Goal: Transaction & Acquisition: Purchase product/service

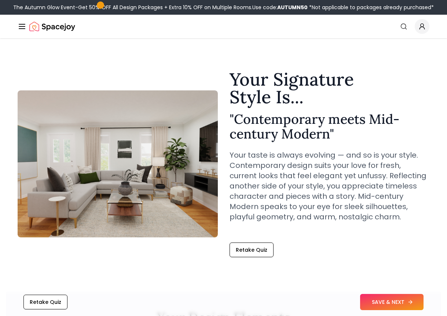
click at [411, 297] on button "SAVE & NEXT" at bounding box center [391, 302] width 63 height 16
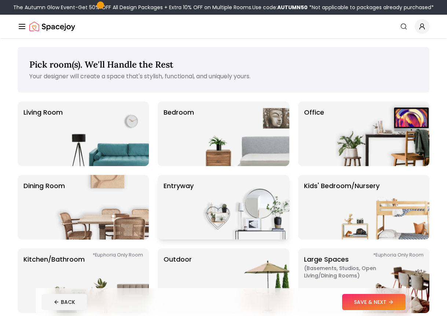
click at [196, 197] on img at bounding box center [243, 207] width 94 height 65
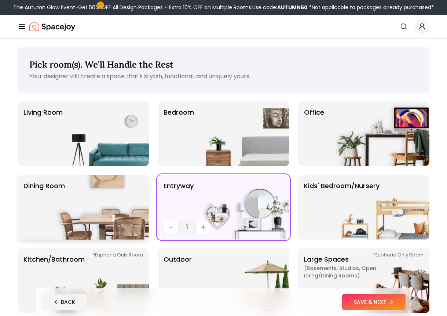
drag, startPoint x: 40, startPoint y: 224, endPoint x: 47, endPoint y: 220, distance: 8.2
click at [47, 220] on p "Dining Room" at bounding box center [43, 207] width 41 height 53
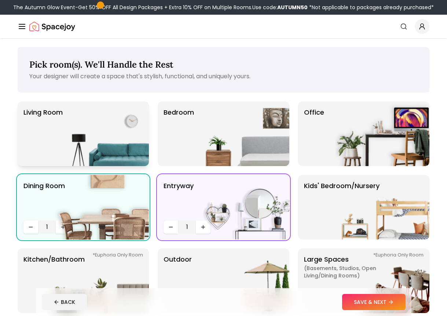
click at [75, 152] on img at bounding box center [102, 133] width 94 height 65
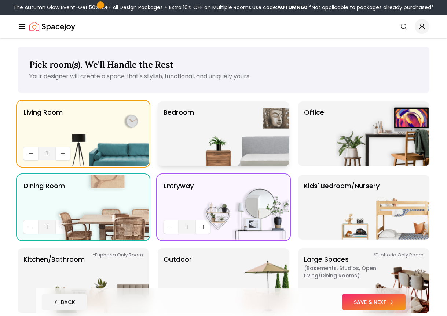
drag, startPoint x: 169, startPoint y: 139, endPoint x: 175, endPoint y: 144, distance: 7.6
click at [171, 142] on p "Bedroom" at bounding box center [179, 133] width 30 height 53
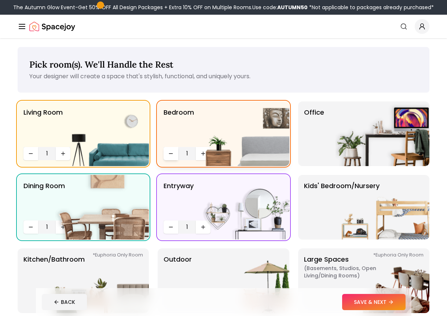
click at [171, 153] on icon "Decrease quantity" at bounding box center [171, 153] width 3 height 0
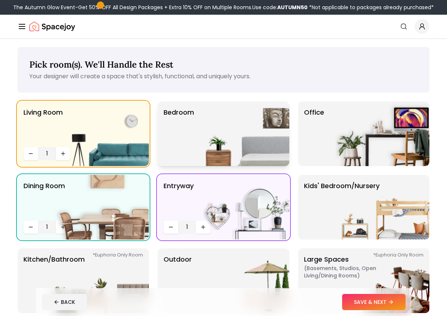
click at [183, 151] on p "Bedroom" at bounding box center [179, 133] width 30 height 53
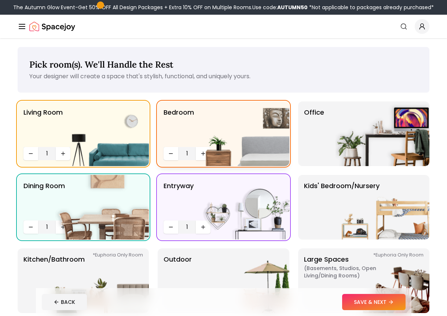
click at [202, 152] on img at bounding box center [243, 133] width 94 height 65
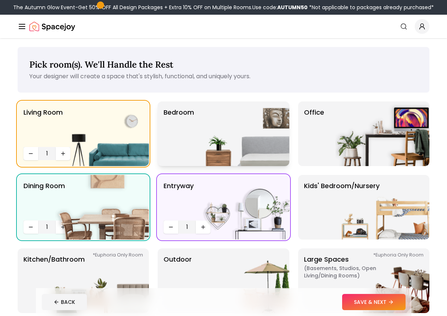
click at [203, 140] on img at bounding box center [243, 133] width 94 height 65
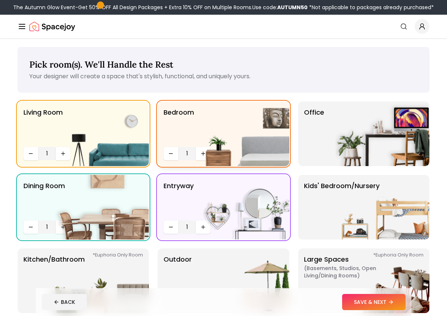
click at [204, 150] on img at bounding box center [243, 133] width 94 height 65
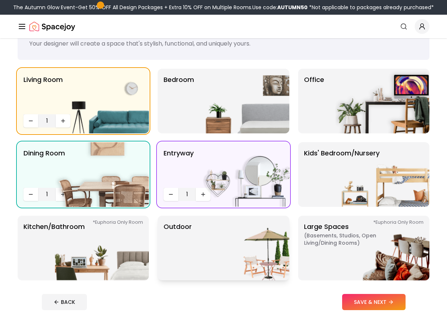
scroll to position [73, 0]
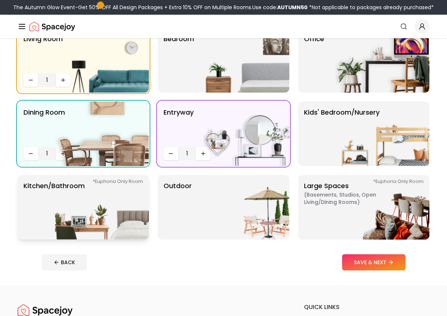
click at [48, 221] on p "Kitchen/Bathroom *Euphoria Only Room" at bounding box center [53, 207] width 61 height 53
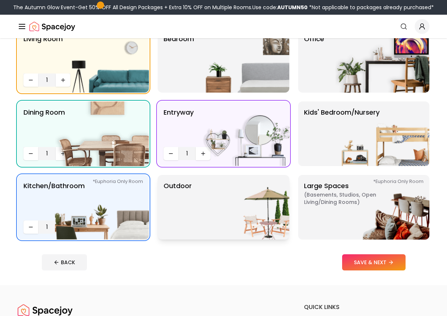
click at [190, 207] on p "Outdoor" at bounding box center [178, 207] width 28 height 53
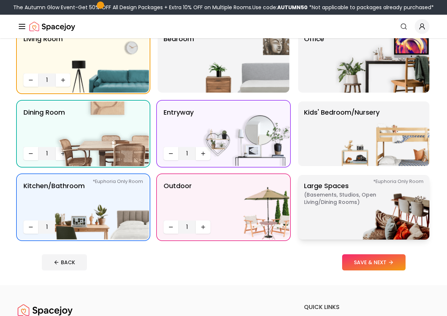
drag, startPoint x: 330, startPoint y: 185, endPoint x: 333, endPoint y: 181, distance: 5.2
click at [333, 181] on p "Large Spaces ( Basements, Studios, Open living/dining rooms ) *Euphoria Only Ro…" at bounding box center [350, 207] width 92 height 53
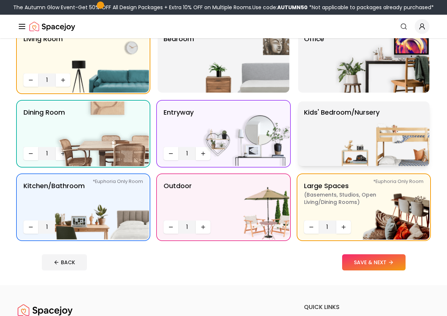
click at [335, 152] on p "Kids' Bedroom/Nursery" at bounding box center [342, 133] width 76 height 53
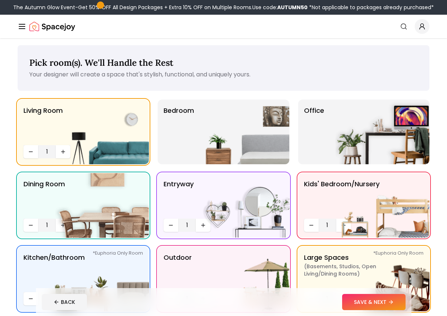
scroll to position [0, 0]
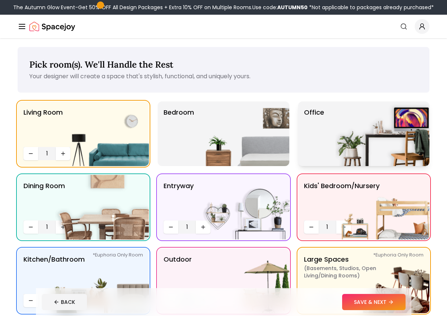
click at [349, 142] on img at bounding box center [383, 133] width 94 height 65
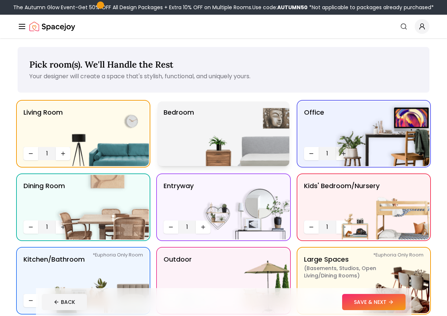
click at [250, 155] on img at bounding box center [243, 133] width 94 height 65
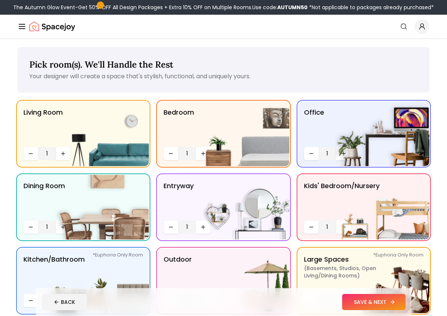
click at [378, 301] on button "SAVE & NEXT" at bounding box center [373, 302] width 63 height 16
